Goal: Information Seeking & Learning: Learn about a topic

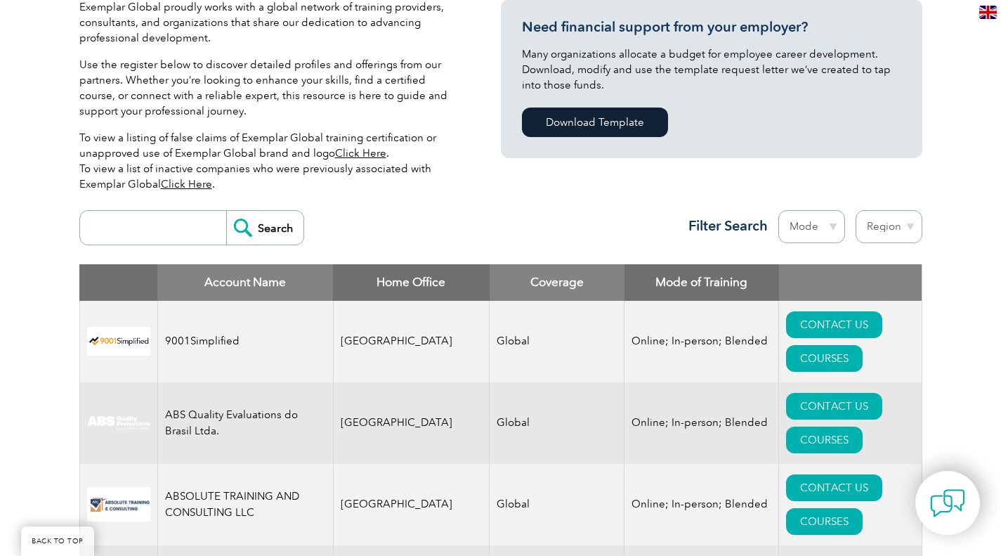
scroll to position [352, 0]
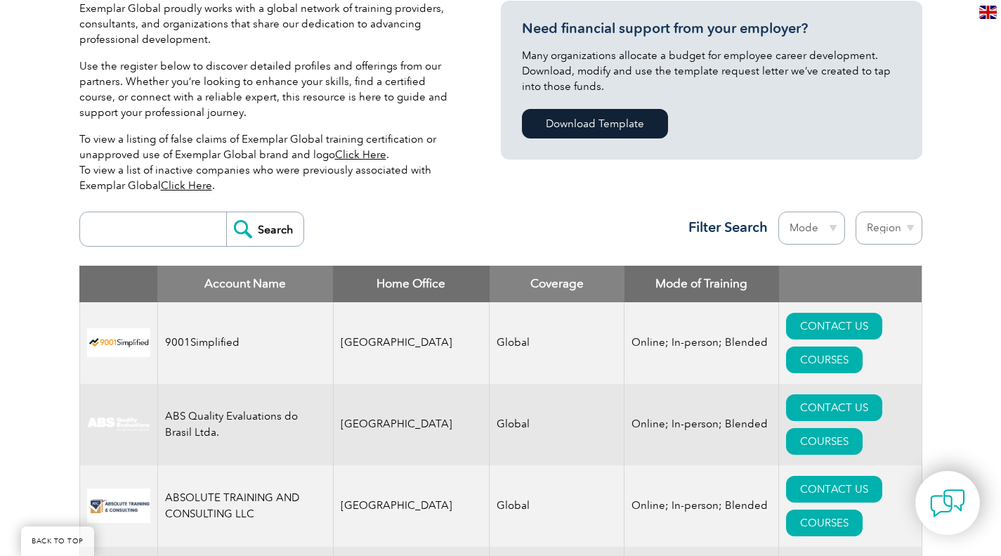
click at [161, 230] on input "search" at bounding box center [156, 229] width 139 height 34
type input "dencon"
click at [226, 212] on input "Search" at bounding box center [264, 229] width 77 height 34
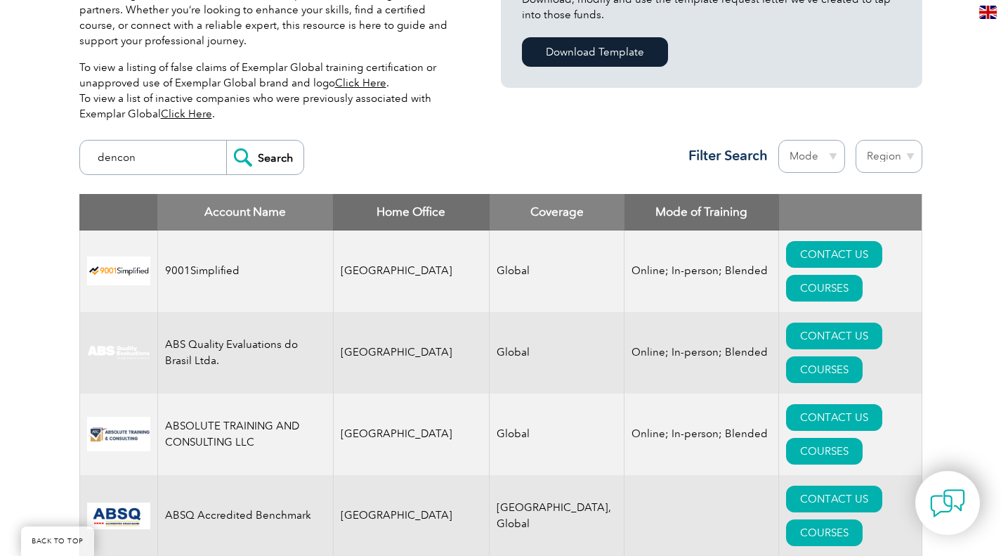
scroll to position [426, 0]
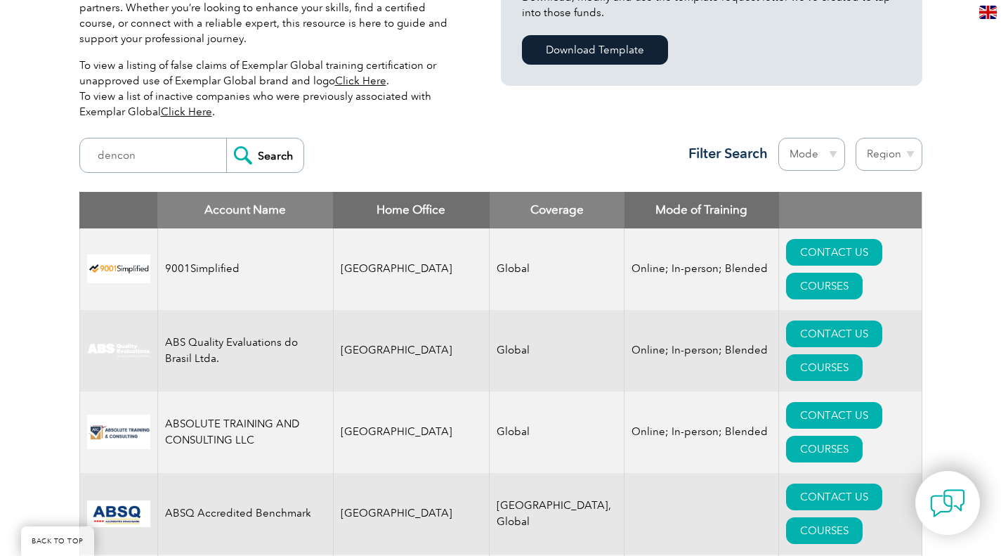
click at [267, 165] on input "Search" at bounding box center [264, 155] width 77 height 34
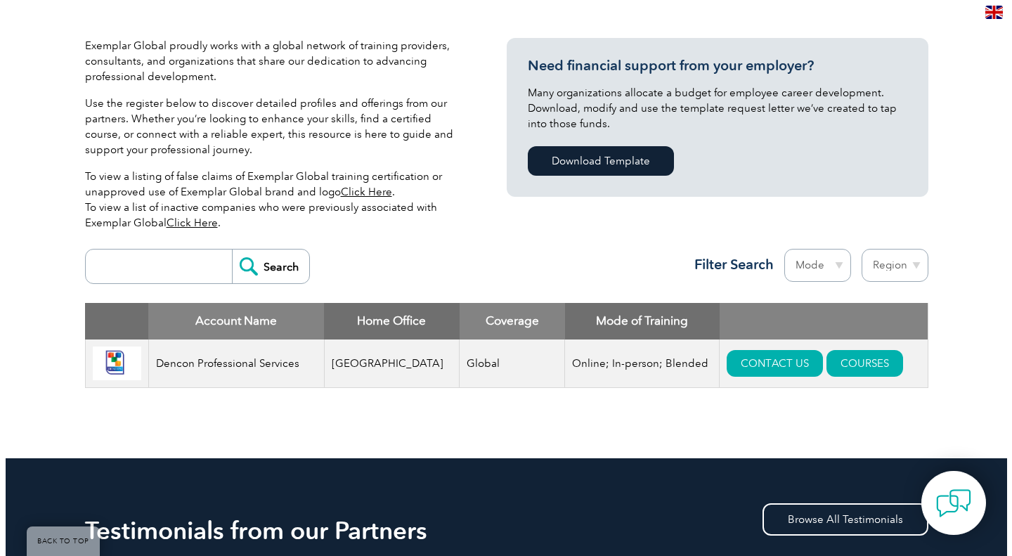
scroll to position [316, 0]
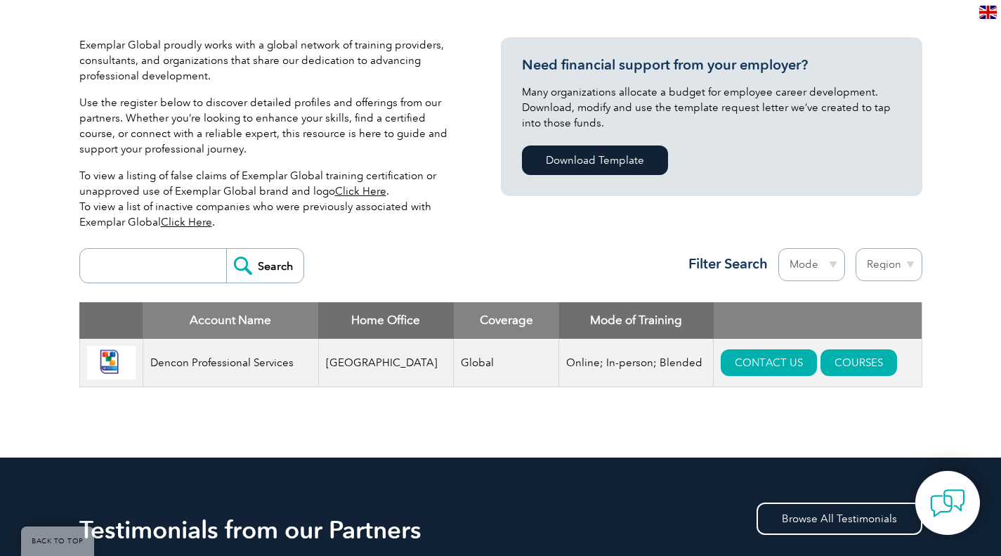
click at [832, 369] on link "COURSES" at bounding box center [859, 362] width 77 height 27
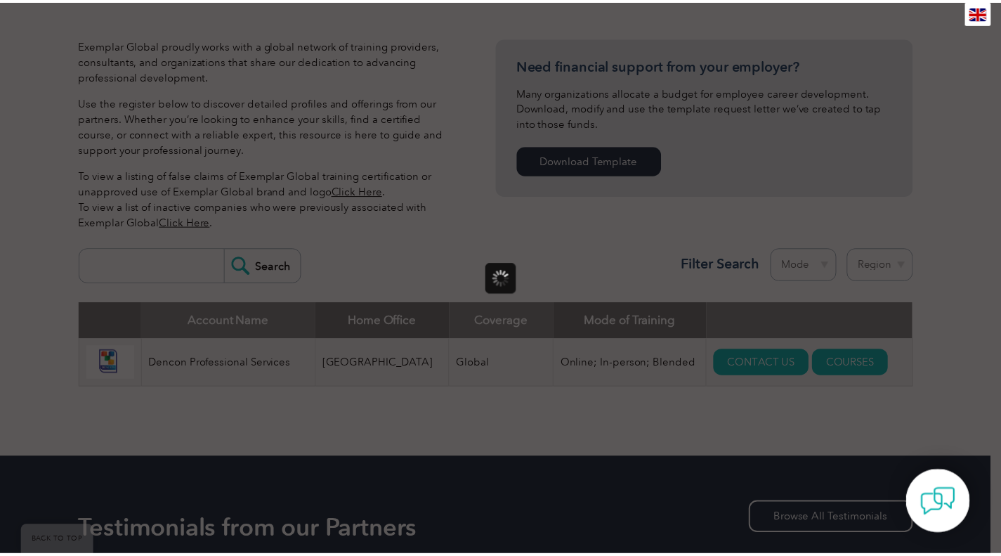
scroll to position [0, 0]
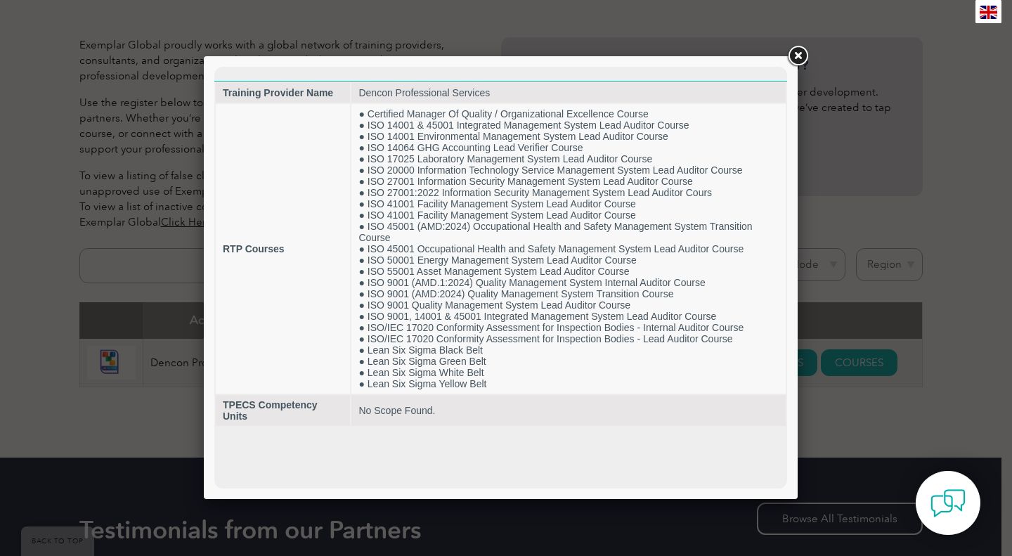
click at [464, 235] on td "● Certified Manager Of Quality / Organizational Excellence Course ● ISO 14001 &…" at bounding box center [568, 249] width 434 height 290
drag, startPoint x: 365, startPoint y: 122, endPoint x: 691, endPoint y: 124, distance: 325.4
click at [691, 124] on td "● Certified Manager Of Quality / Organizational Excellence Course ● ISO 14001 &…" at bounding box center [568, 249] width 434 height 290
click at [800, 53] on link at bounding box center [797, 56] width 25 height 25
